Goal: Information Seeking & Learning: Find specific fact

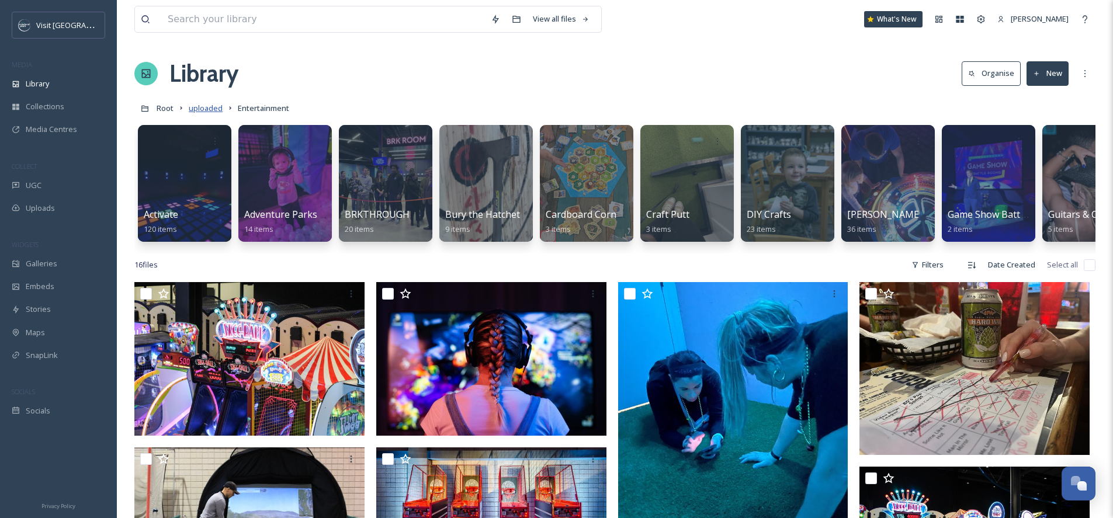
click at [199, 105] on span "uploaded" at bounding box center [206, 108] width 34 height 11
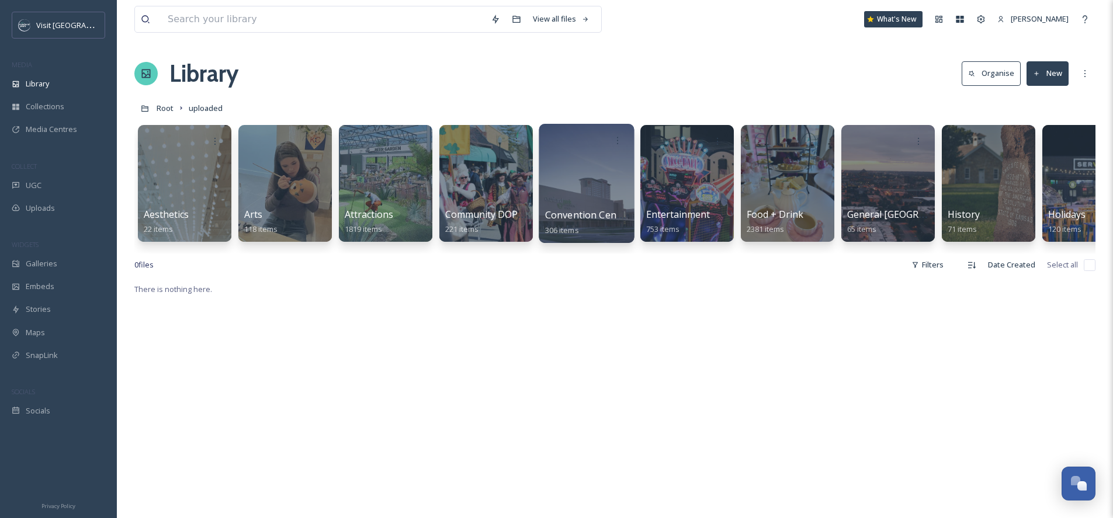
click at [562, 161] on div at bounding box center [586, 183] width 95 height 119
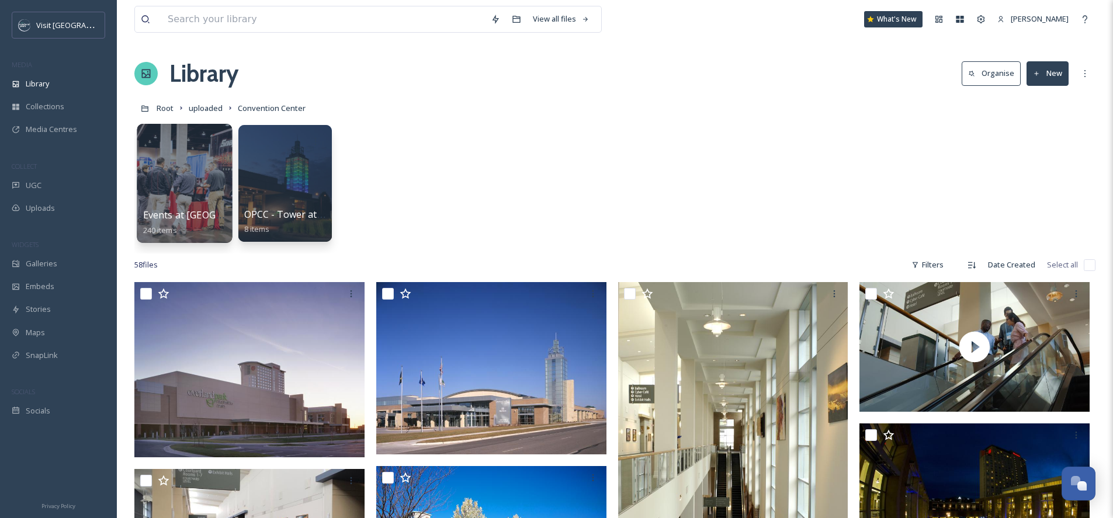
click at [200, 176] on div at bounding box center [184, 183] width 95 height 119
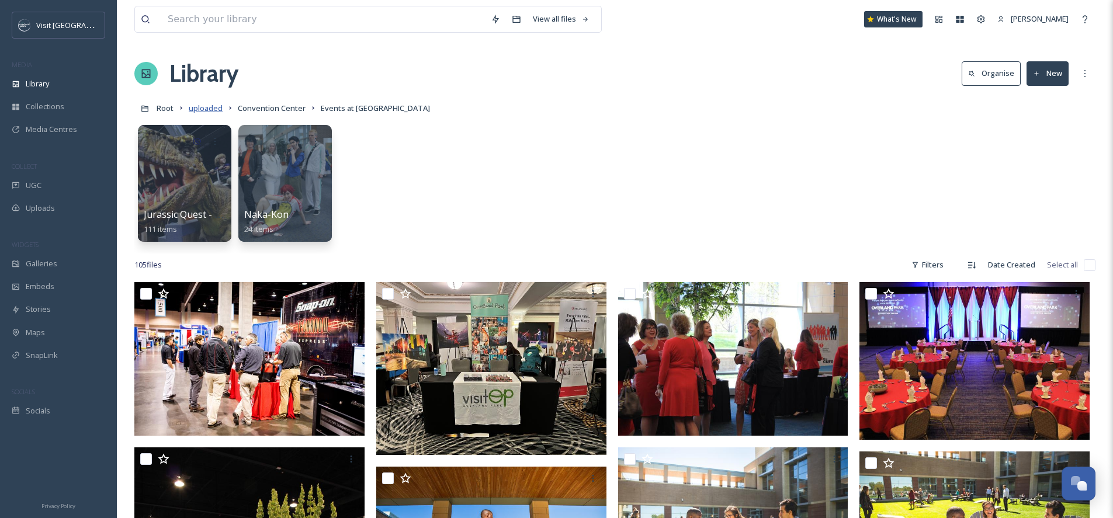
click at [195, 110] on span "uploaded" at bounding box center [206, 108] width 34 height 11
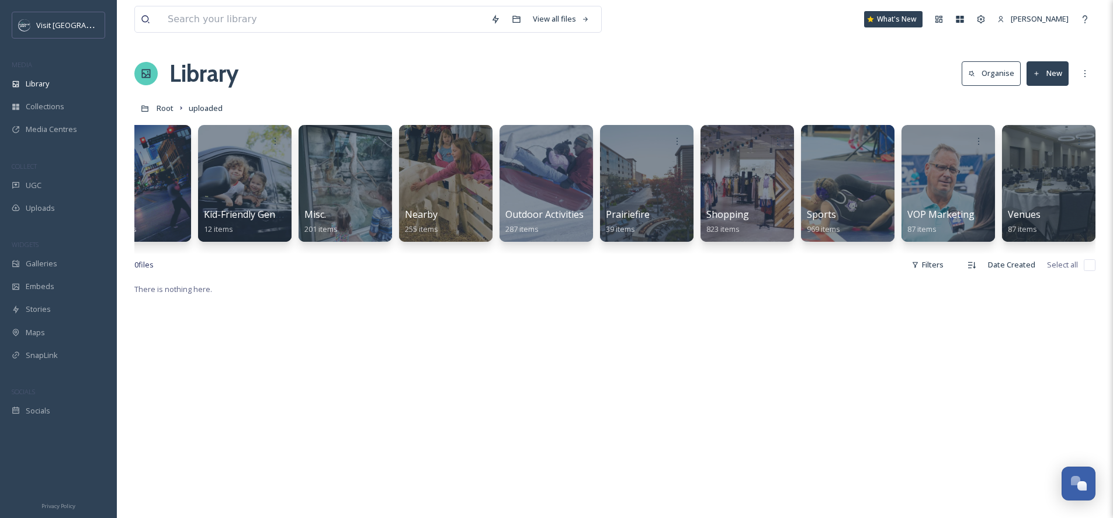
scroll to position [0, 1250]
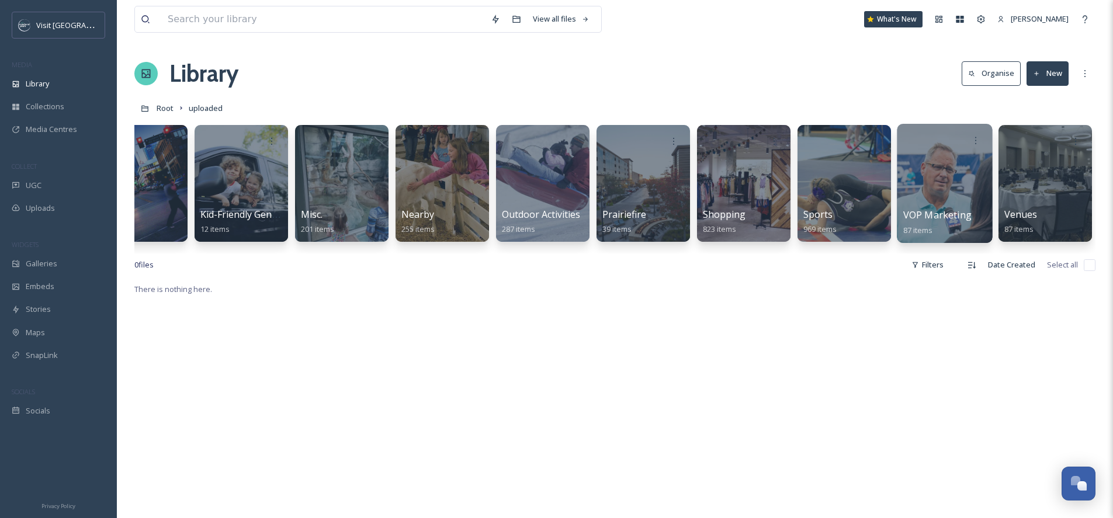
click at [930, 185] on div at bounding box center [944, 183] width 95 height 119
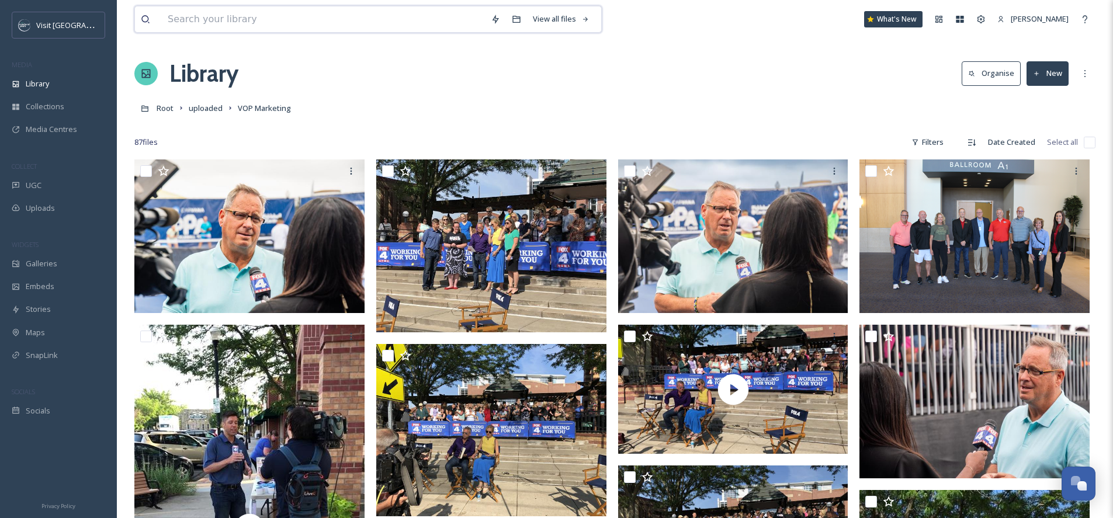
click at [440, 18] on input at bounding box center [323, 19] width 323 height 26
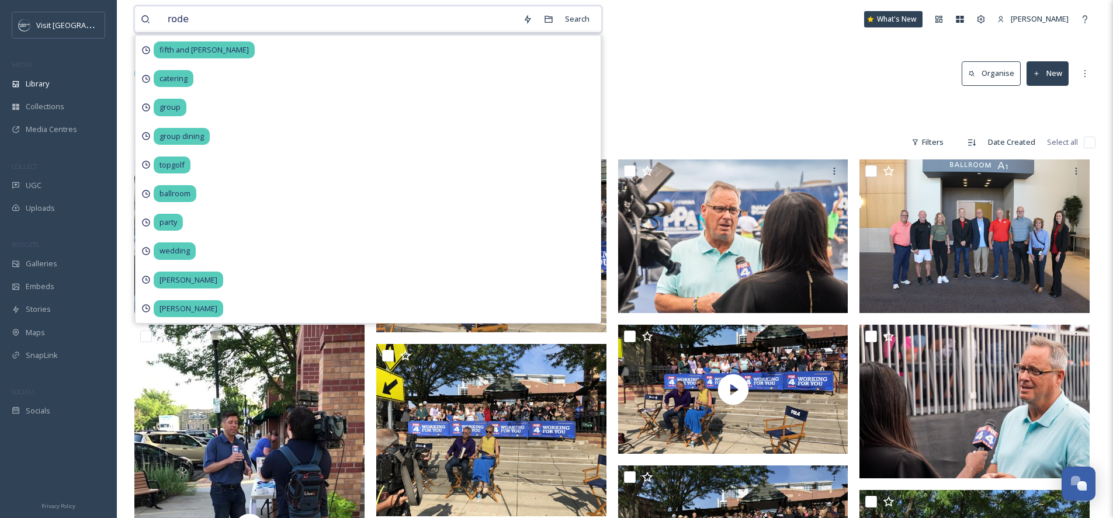
type input "rodeo"
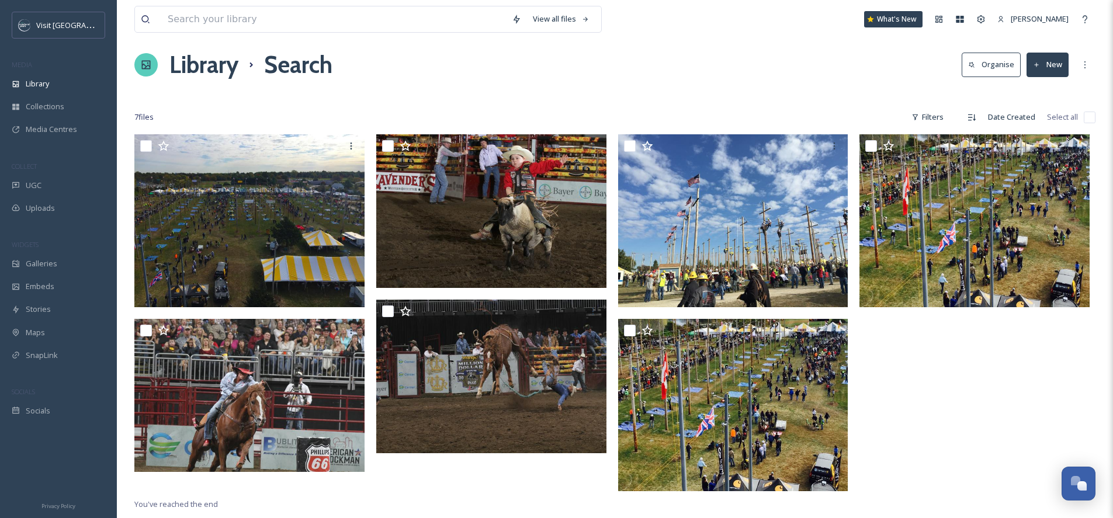
scroll to position [8, 0]
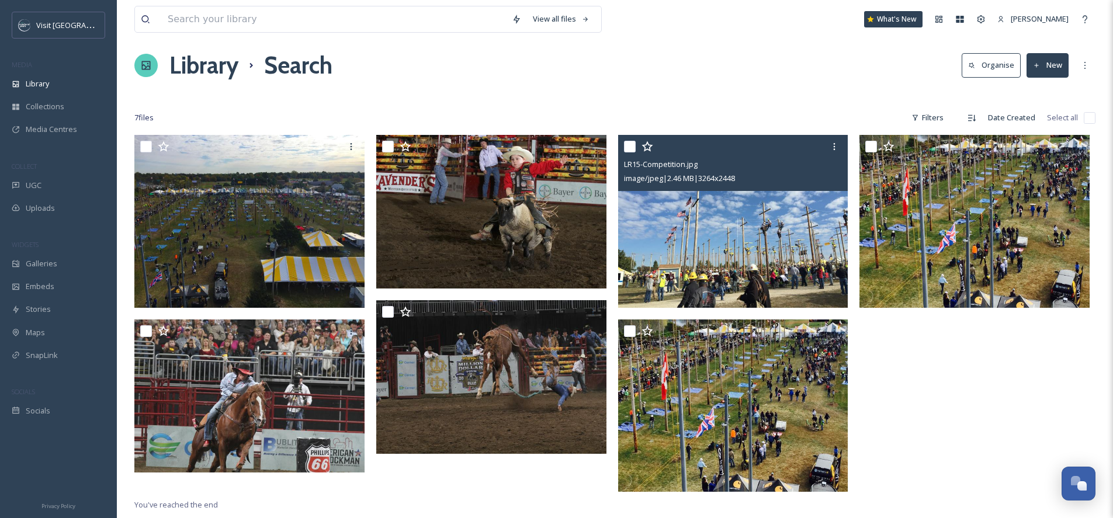
click at [764, 242] on img at bounding box center [733, 221] width 230 height 173
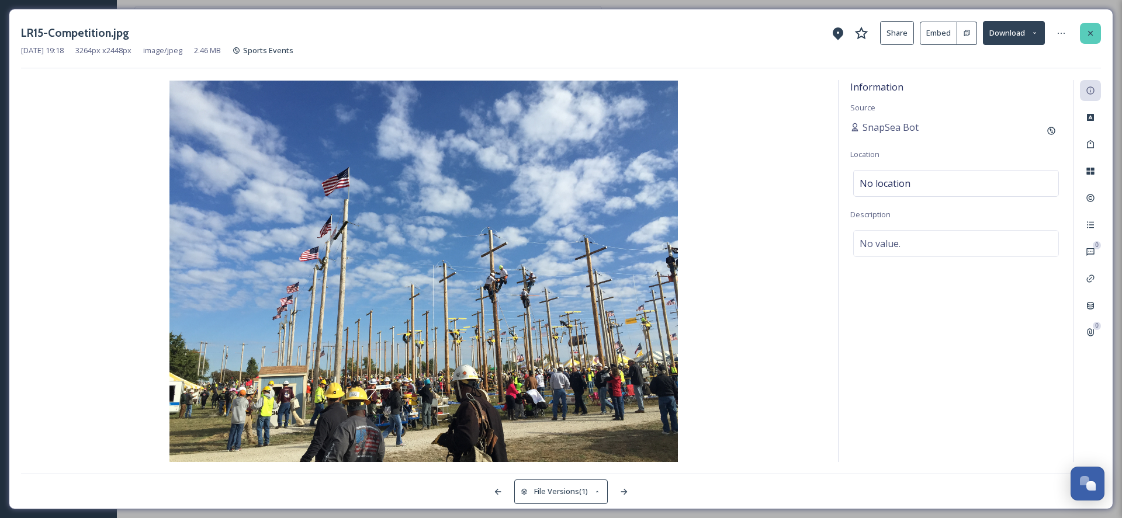
click at [1080, 30] on div at bounding box center [1090, 33] width 21 height 21
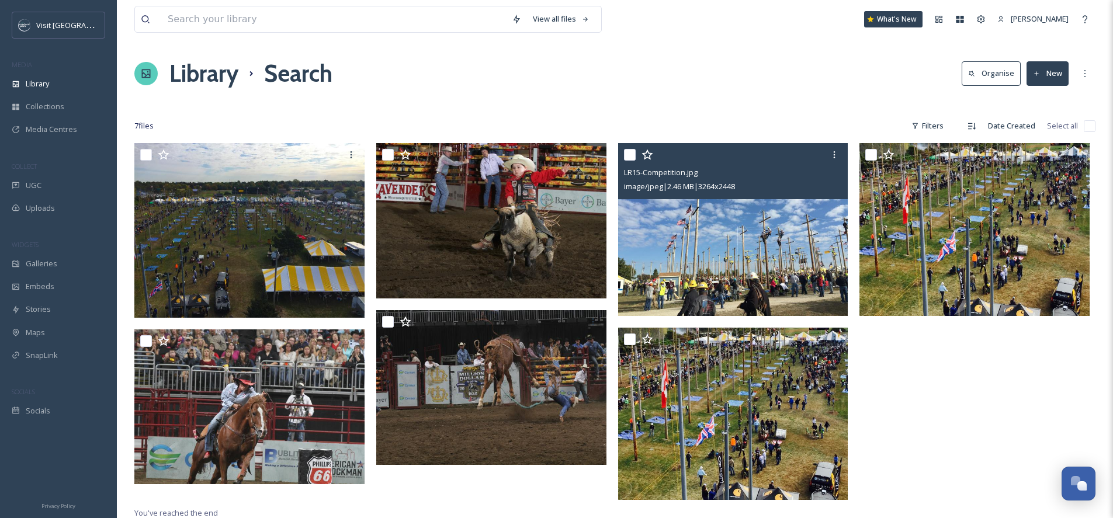
click at [775, 274] on img at bounding box center [733, 229] width 230 height 173
